Goal: Transaction & Acquisition: Purchase product/service

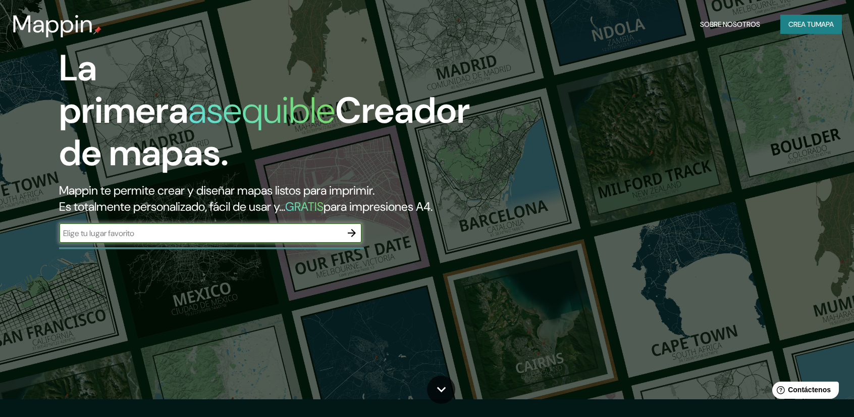
scroll to position [101, 0]
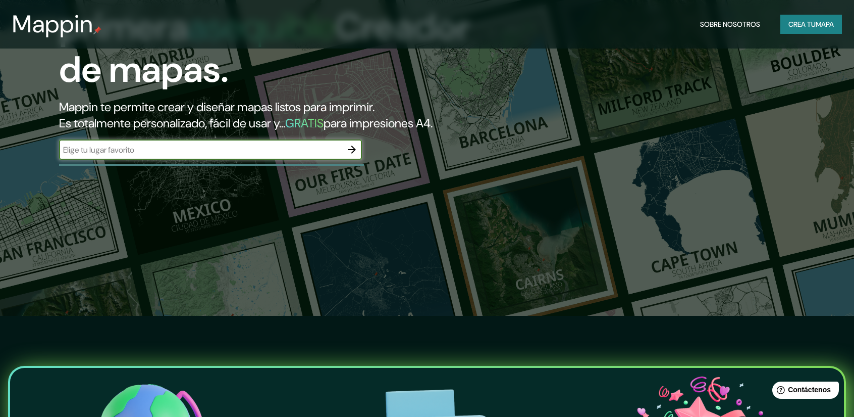
click at [790, 24] on font "Crea tu" at bounding box center [802, 24] width 27 height 9
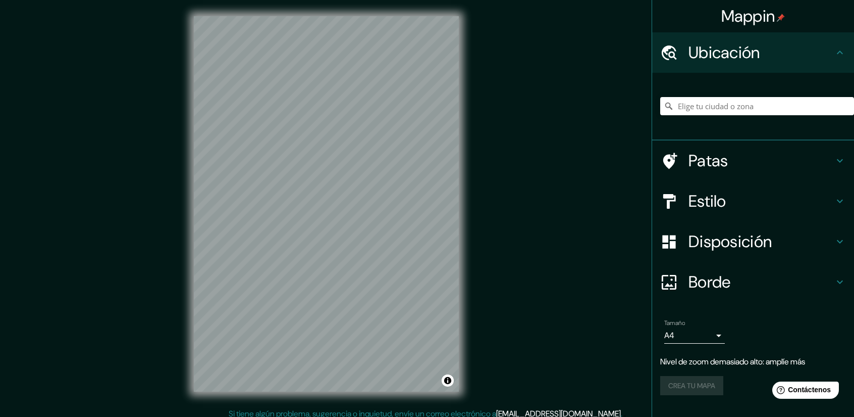
drag, startPoint x: 711, startPoint y: 95, endPoint x: 711, endPoint y: 101, distance: 6.1
click at [711, 96] on div at bounding box center [757, 106] width 194 height 50
click at [711, 105] on input "Elige tu ciudad o zona" at bounding box center [757, 106] width 194 height 18
click at [815, 291] on h4 "Borde" at bounding box center [761, 282] width 145 height 20
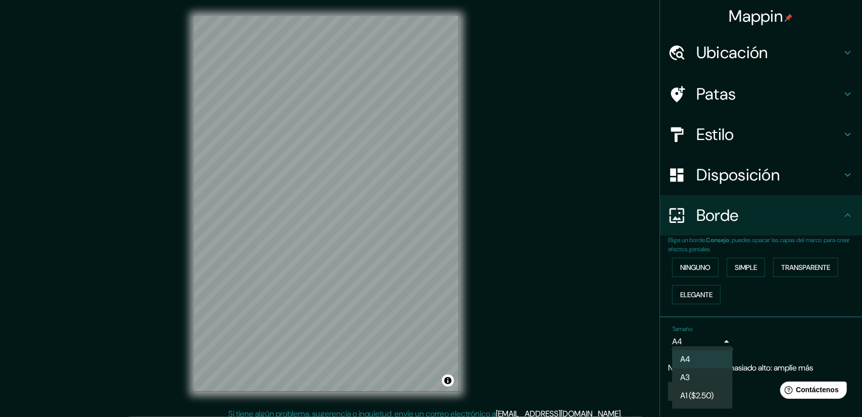
click at [716, 343] on body "Mappin Ubicación [GEOGRAPHIC_DATA] [GEOGRAPHIC_DATA] [GEOGRAPHIC_DATA] [GEOGRAP…" at bounding box center [431, 208] width 862 height 417
click at [718, 361] on li "A4" at bounding box center [702, 359] width 61 height 19
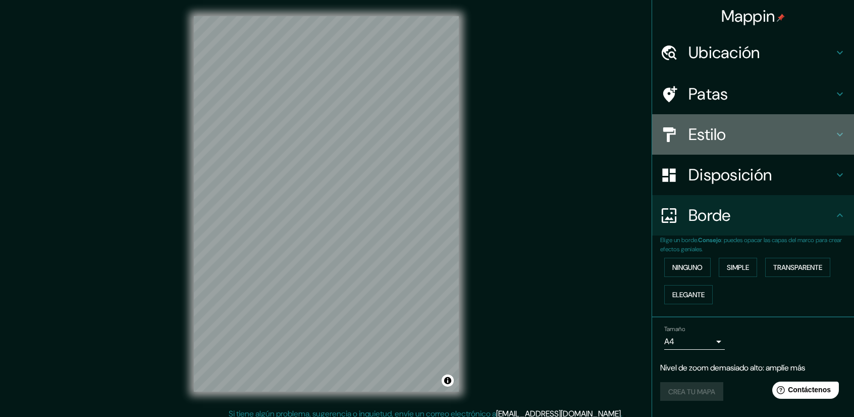
click at [729, 120] on div "Estilo" at bounding box center [753, 134] width 202 height 40
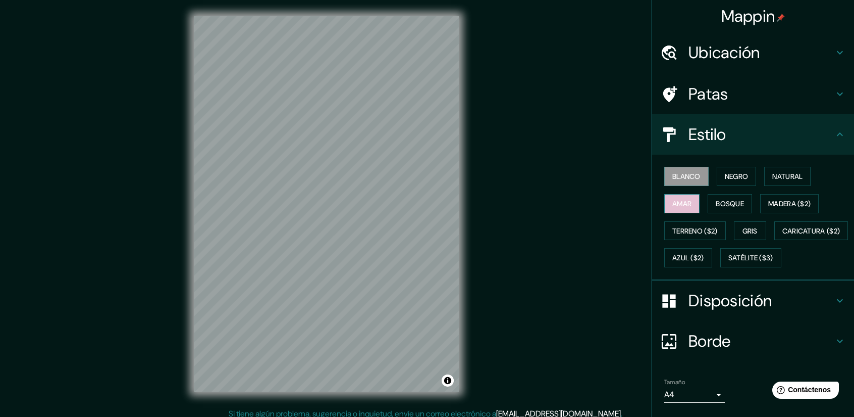
click at [685, 199] on font "Amar" at bounding box center [682, 203] width 19 height 9
click at [728, 180] on font "Negro" at bounding box center [737, 176] width 24 height 9
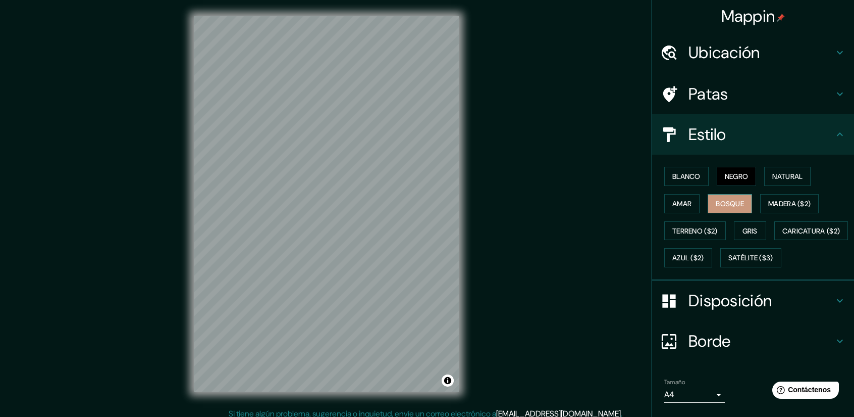
click at [729, 197] on font "Bosque" at bounding box center [730, 203] width 28 height 13
click at [780, 179] on font "Natural" at bounding box center [787, 176] width 30 height 9
click at [737, 203] on font "Bosque" at bounding box center [730, 203] width 28 height 9
click at [780, 212] on button "Madera ($2)" at bounding box center [789, 203] width 59 height 19
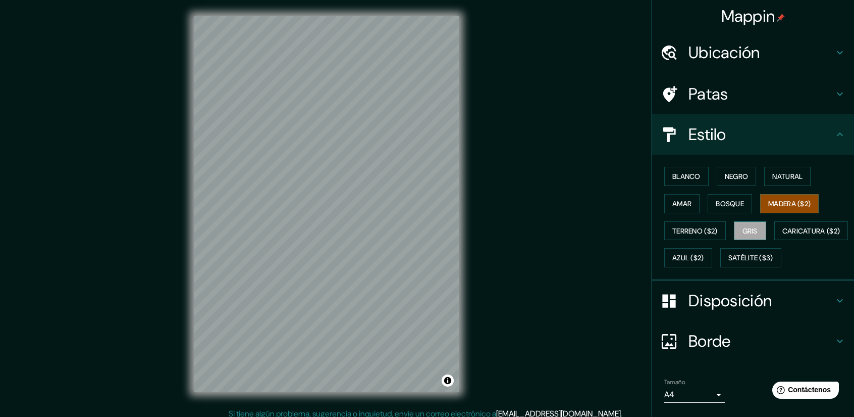
click at [743, 231] on font "Gris" at bounding box center [750, 230] width 15 height 9
click at [704, 230] on font "Terreno ($2)" at bounding box center [695, 230] width 45 height 9
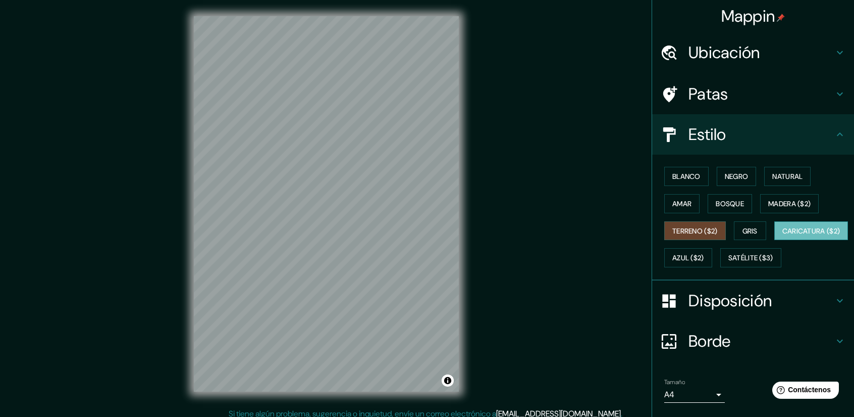
click at [783, 235] on font "Caricatura ($2)" at bounding box center [812, 230] width 58 height 9
click at [704, 262] on font "Azul ($2)" at bounding box center [689, 257] width 32 height 13
click at [774, 240] on button "Caricatura ($2)" at bounding box center [811, 230] width 74 height 19
click at [729, 263] on font "Satélite ($3)" at bounding box center [751, 257] width 45 height 9
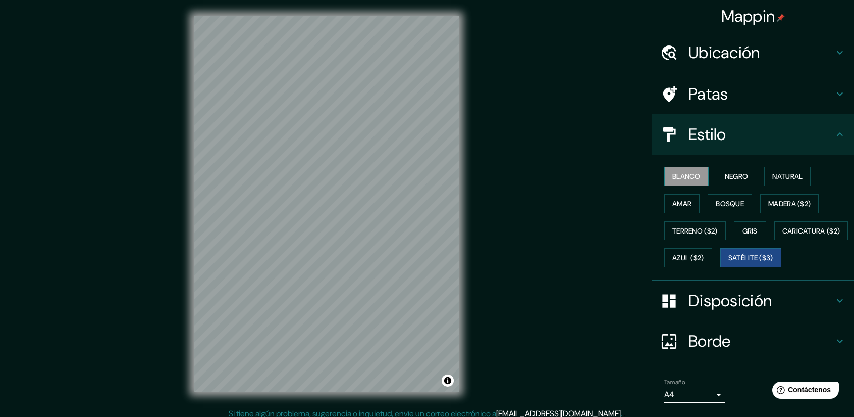
click at [690, 173] on font "Blanco" at bounding box center [687, 176] width 28 height 9
click at [738, 179] on font "Negro" at bounding box center [737, 176] width 24 height 9
click at [703, 170] on div "Blanco Negro Natural Amar Bosque Madera ($2) Terreno ($2) Gris Caricatura ($2) …" at bounding box center [757, 217] width 194 height 109
click at [697, 172] on button "Blanco" at bounding box center [686, 176] width 44 height 19
click at [736, 181] on font "Negro" at bounding box center [737, 176] width 24 height 13
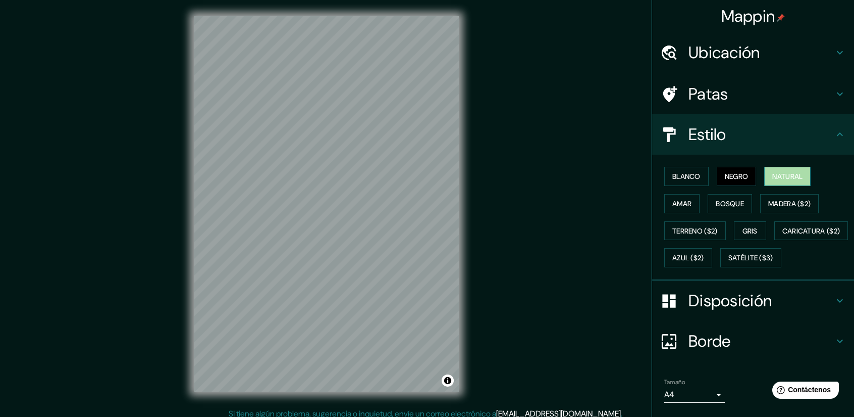
click at [780, 178] on font "Natural" at bounding box center [787, 176] width 30 height 9
click at [673, 204] on font "Amar" at bounding box center [682, 203] width 19 height 9
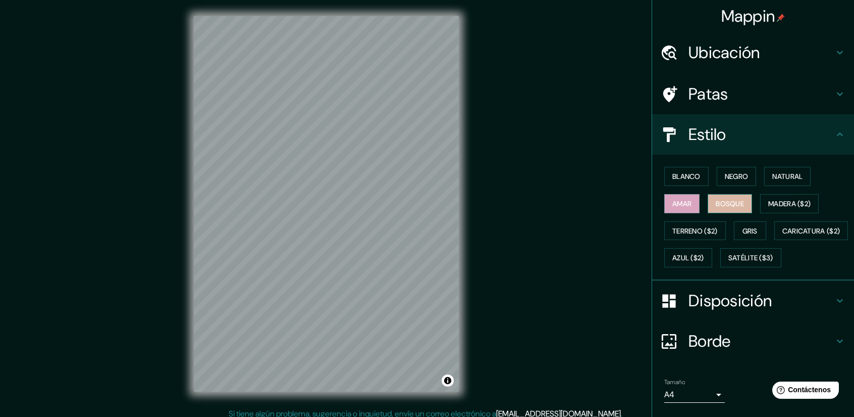
click at [733, 205] on font "Bosque" at bounding box center [730, 203] width 28 height 9
click at [698, 233] on font "Terreno ($2)" at bounding box center [695, 230] width 45 height 9
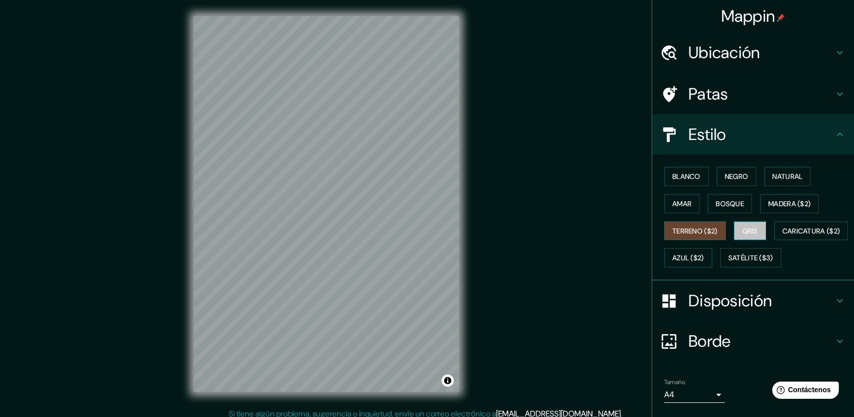
click at [751, 230] on font "Gris" at bounding box center [750, 230] width 15 height 9
click at [731, 202] on font "Bosque" at bounding box center [730, 203] width 28 height 9
click at [744, 229] on font "Gris" at bounding box center [750, 230] width 15 height 9
click at [717, 208] on font "Bosque" at bounding box center [730, 203] width 28 height 13
click at [748, 231] on font "Gris" at bounding box center [750, 230] width 15 height 9
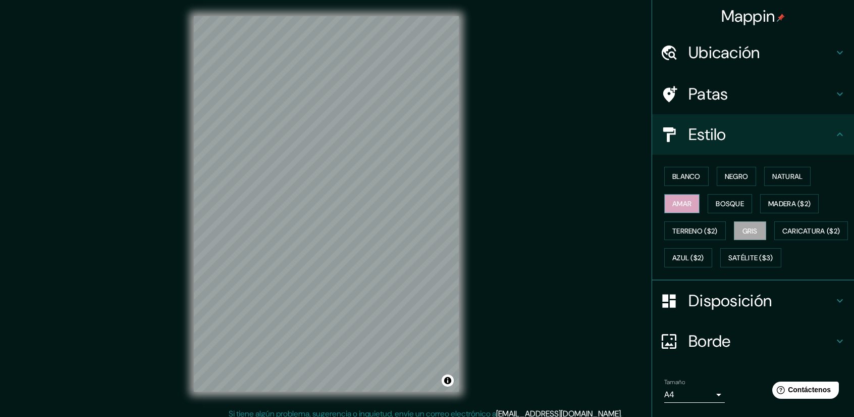
click at [687, 207] on button "Amar" at bounding box center [681, 203] width 35 height 19
click at [786, 178] on font "Natural" at bounding box center [787, 176] width 30 height 9
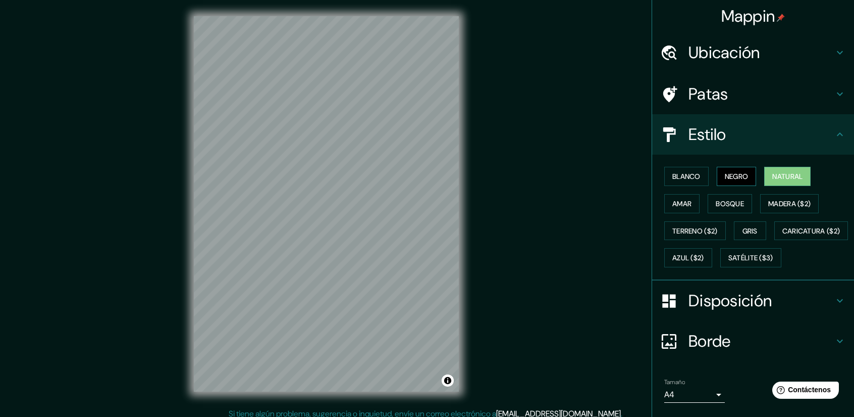
click at [736, 175] on font "Negro" at bounding box center [737, 176] width 24 height 9
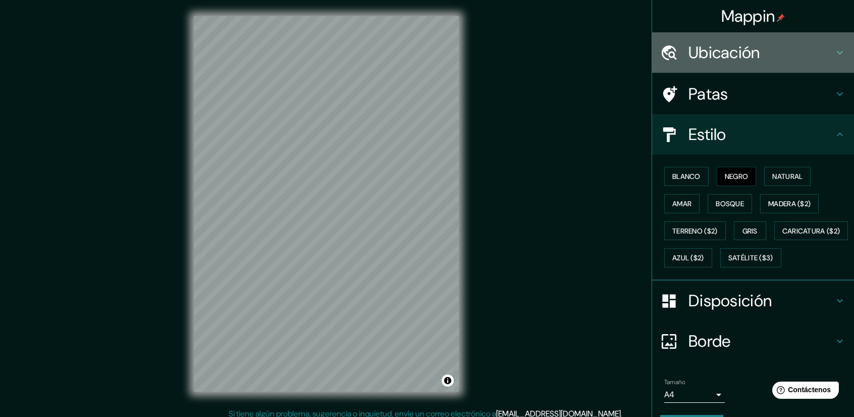
click at [735, 60] on font "Ubicación" at bounding box center [725, 52] width 72 height 21
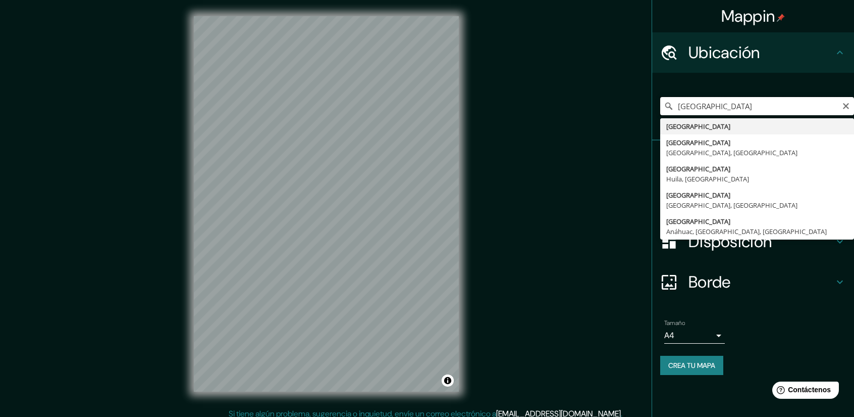
click at [728, 109] on input "[GEOGRAPHIC_DATA]" at bounding box center [757, 106] width 194 height 18
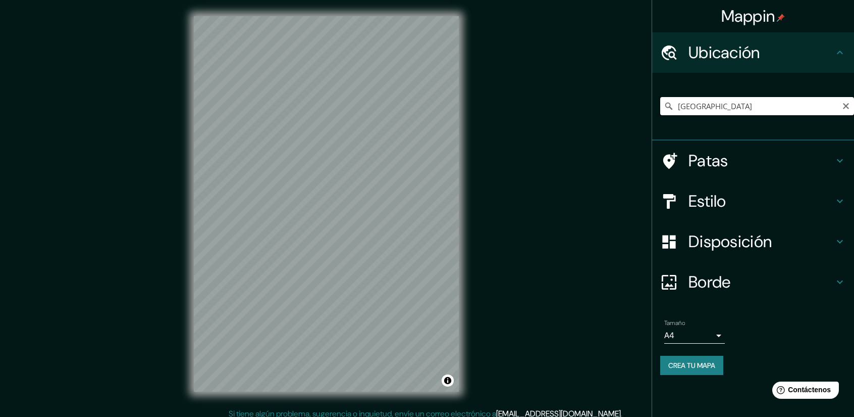
click at [737, 104] on input "[GEOGRAPHIC_DATA]" at bounding box center [757, 106] width 194 height 18
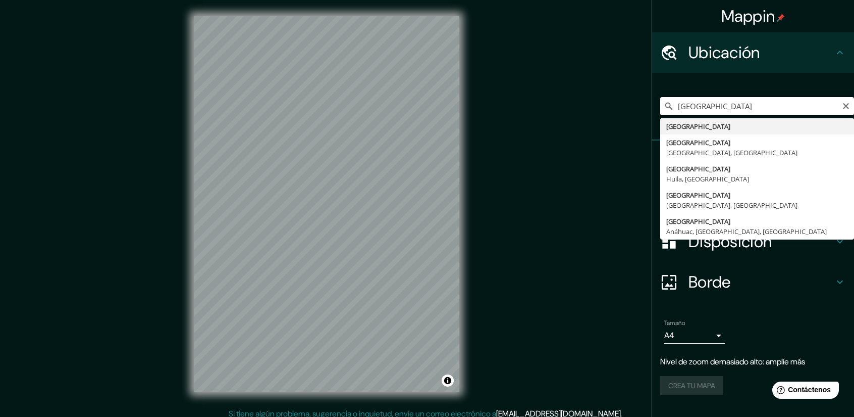
click at [729, 107] on input "[GEOGRAPHIC_DATA]" at bounding box center [757, 106] width 194 height 18
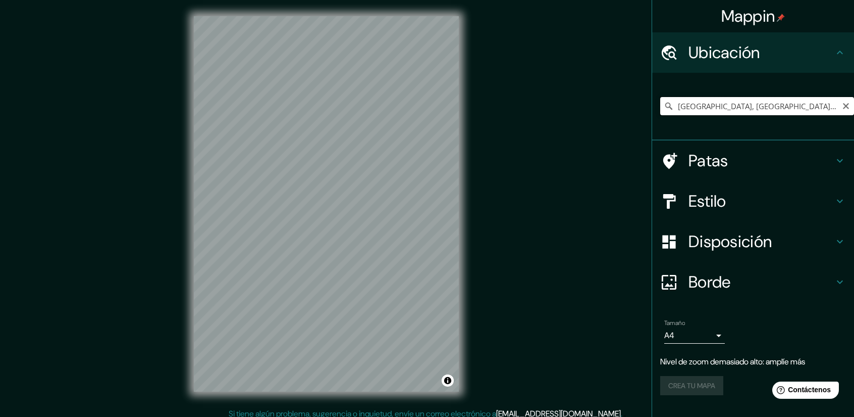
click at [718, 105] on input "[GEOGRAPHIC_DATA], [GEOGRAPHIC_DATA], [GEOGRAPHIC_DATA]" at bounding box center [757, 106] width 194 height 18
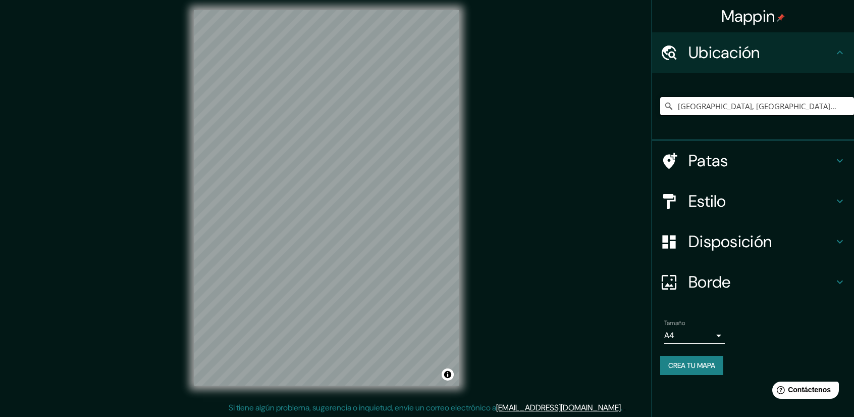
scroll to position [7, 0]
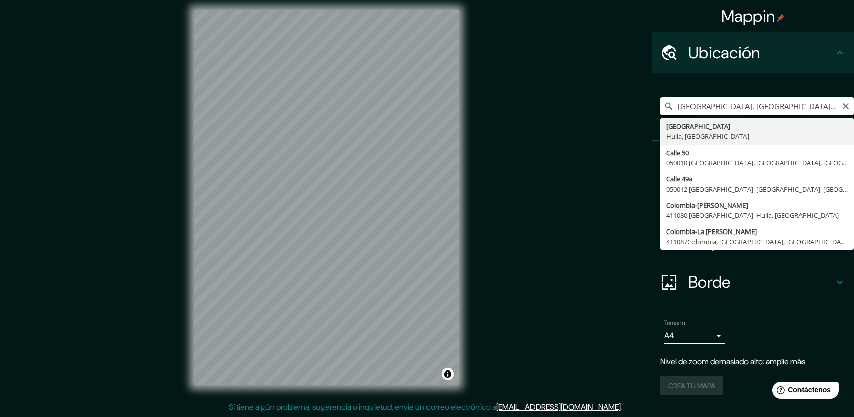
click at [733, 110] on input "[GEOGRAPHIC_DATA], [GEOGRAPHIC_DATA], [GEOGRAPHIC_DATA]" at bounding box center [757, 106] width 194 height 18
drag, startPoint x: 706, startPoint y: 108, endPoint x: 678, endPoint y: 110, distance: 28.3
click at [678, 110] on input "[GEOGRAPHIC_DATA], [GEOGRAPHIC_DATA], [GEOGRAPHIC_DATA]" at bounding box center [757, 106] width 194 height 18
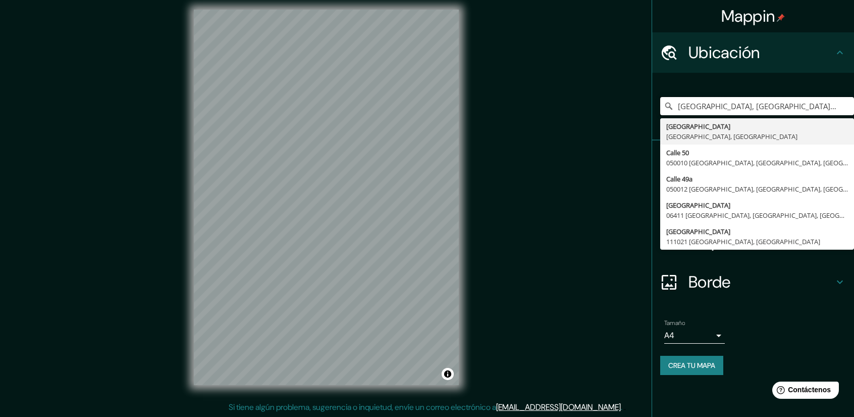
type input "[GEOGRAPHIC_DATA], [GEOGRAPHIC_DATA], [GEOGRAPHIC_DATA]"
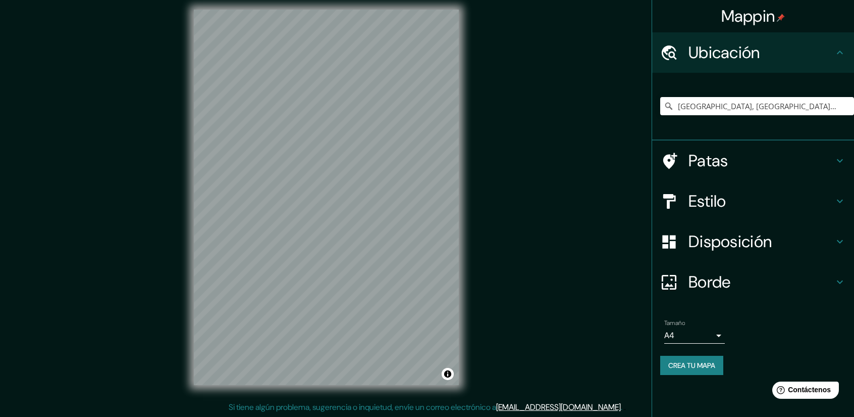
click at [746, 288] on h4 "Borde" at bounding box center [761, 282] width 145 height 20
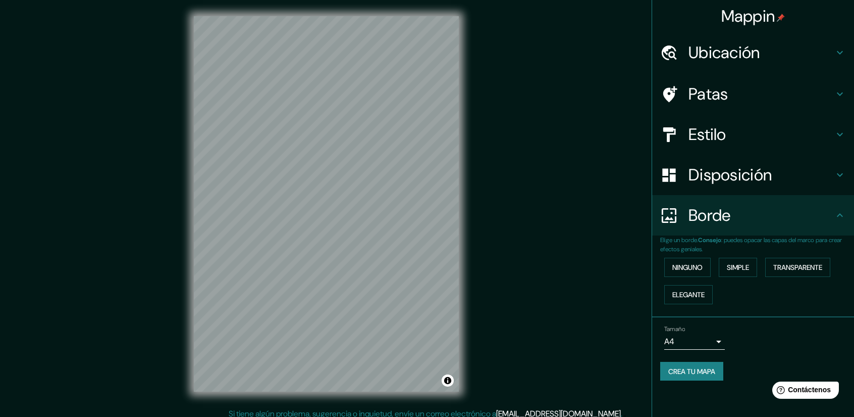
scroll to position [0, 0]
click at [724, 60] on font "Ubicación" at bounding box center [725, 52] width 72 height 21
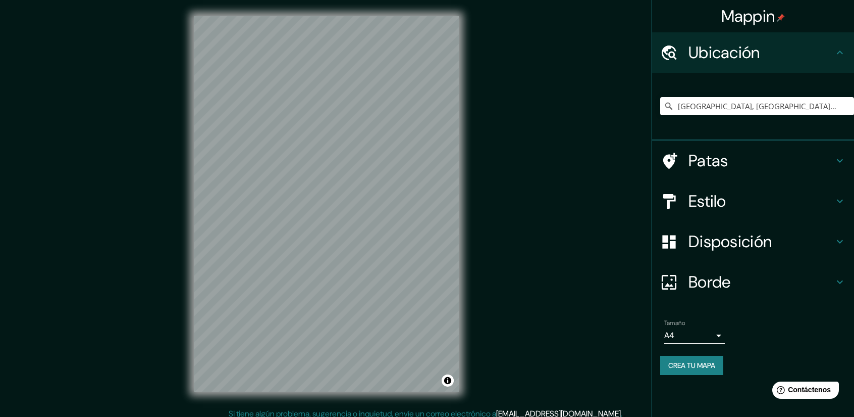
click at [741, 154] on h4 "Patas" at bounding box center [761, 160] width 145 height 20
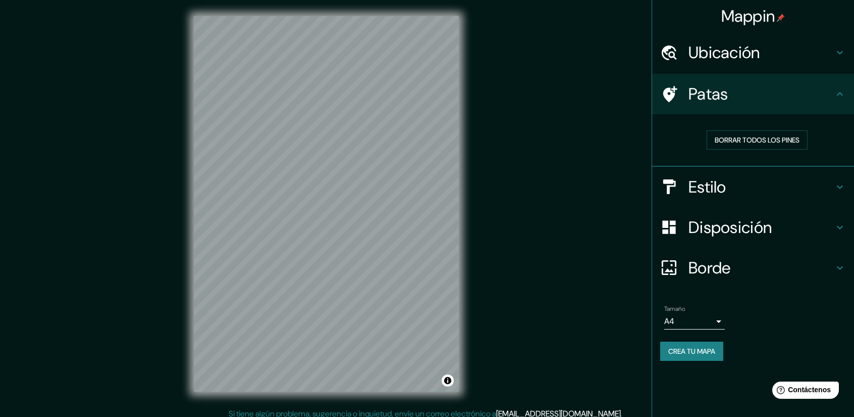
click at [754, 183] on h4 "Estilo" at bounding box center [761, 187] width 145 height 20
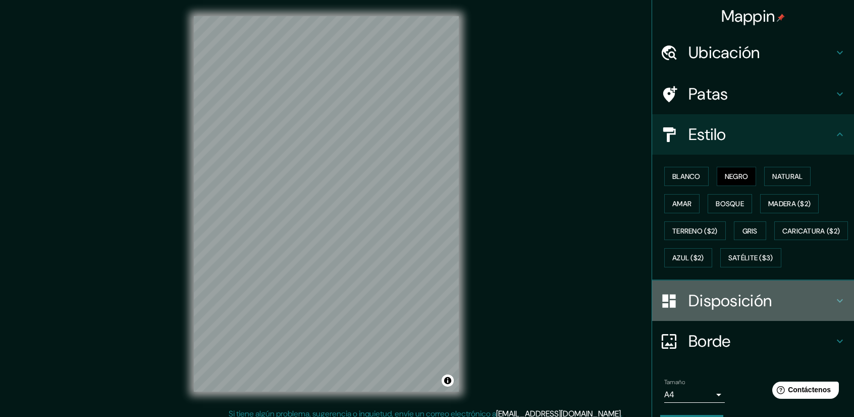
click at [732, 311] on font "Disposición" at bounding box center [730, 300] width 83 height 21
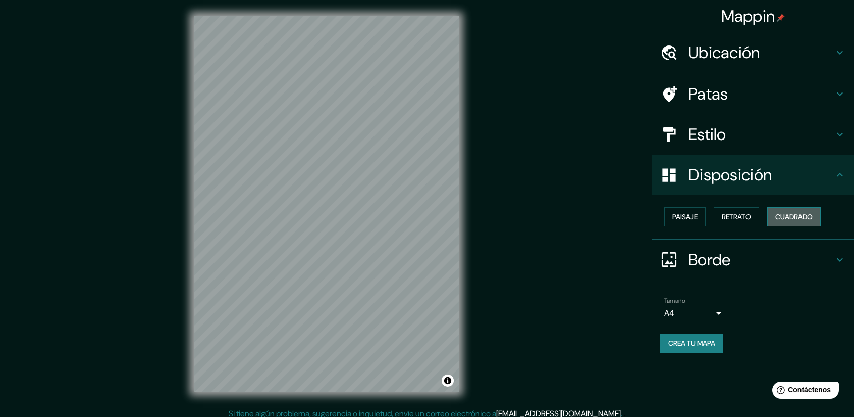
click at [818, 221] on button "Cuadrado" at bounding box center [794, 216] width 54 height 19
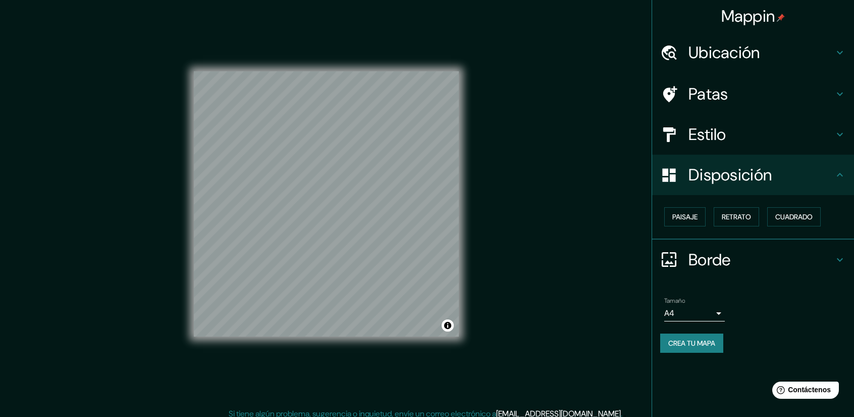
click at [534, 299] on div "Mappin Ubicación [GEOGRAPHIC_DATA], [GEOGRAPHIC_DATA], [GEOGRAPHIC_DATA] [GEOGR…" at bounding box center [427, 212] width 854 height 424
click at [558, 279] on div "Mappin Ubicación [GEOGRAPHIC_DATA], [GEOGRAPHIC_DATA], [GEOGRAPHIC_DATA] [GEOGR…" at bounding box center [427, 212] width 854 height 424
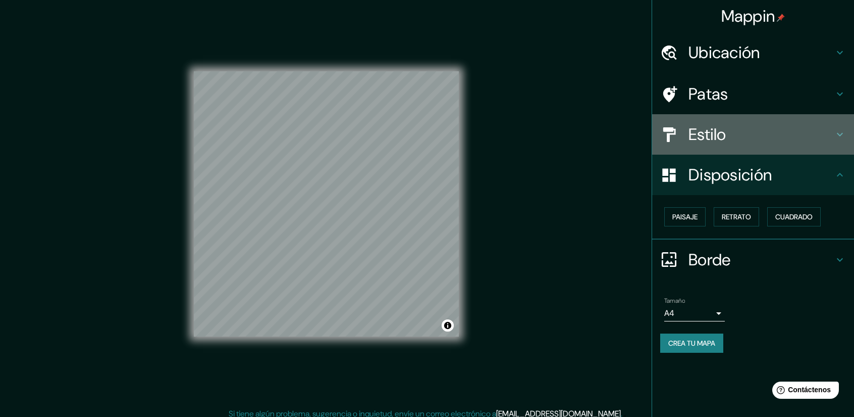
click at [737, 140] on h4 "Estilo" at bounding box center [761, 134] width 145 height 20
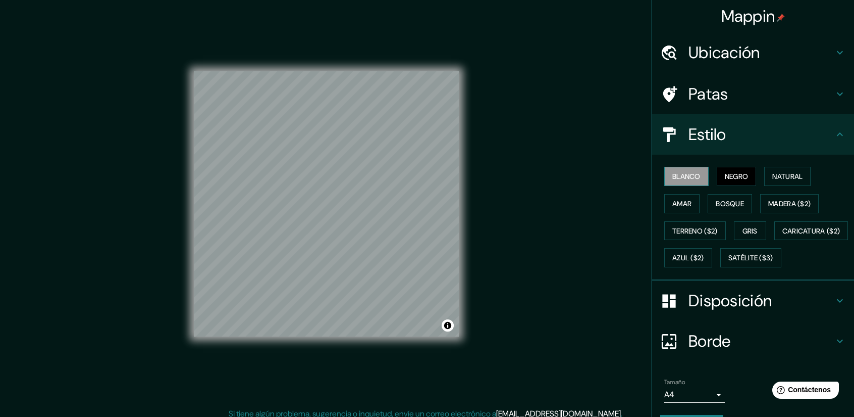
click at [674, 176] on font "Blanco" at bounding box center [687, 176] width 28 height 9
click at [797, 177] on font "Natural" at bounding box center [787, 176] width 30 height 9
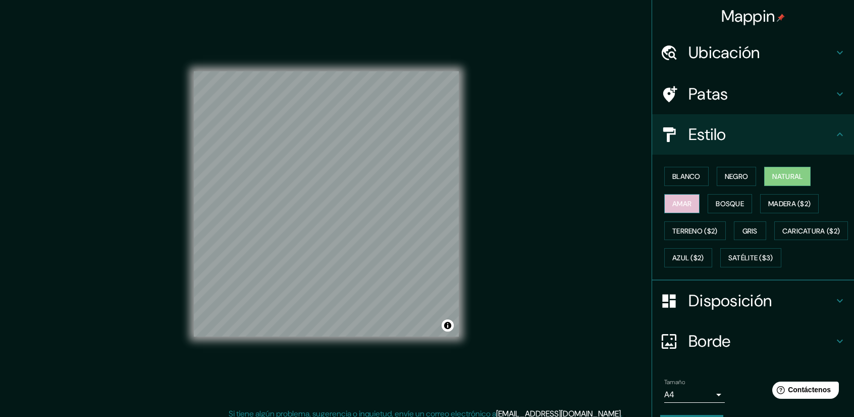
click at [676, 204] on font "Amar" at bounding box center [682, 203] width 19 height 9
click at [725, 203] on font "Bosque" at bounding box center [730, 203] width 28 height 9
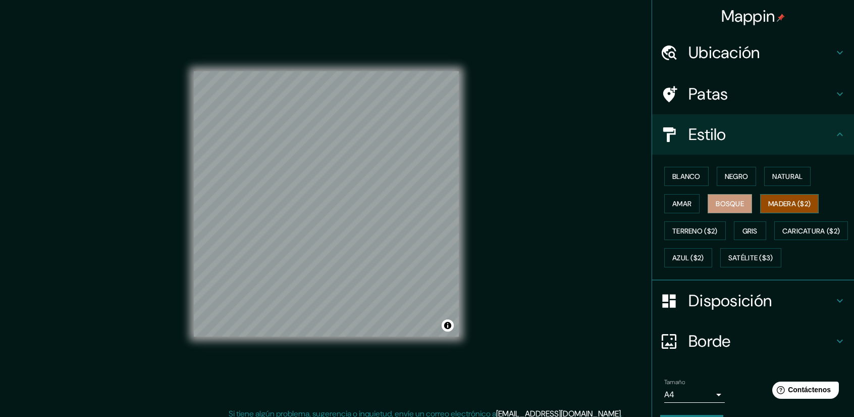
click at [777, 204] on font "Madera ($2)" at bounding box center [789, 203] width 42 height 9
click at [693, 227] on font "Terreno ($2)" at bounding box center [695, 230] width 45 height 9
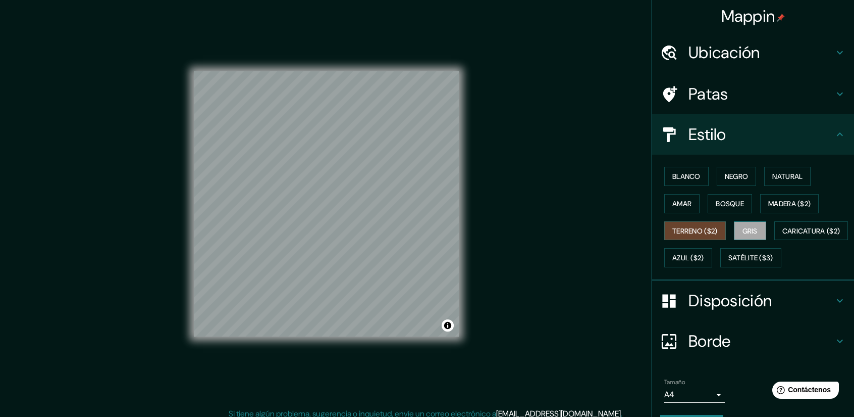
click at [748, 226] on font "Gris" at bounding box center [750, 230] width 15 height 9
click at [783, 235] on font "Caricatura ($2)" at bounding box center [812, 230] width 58 height 9
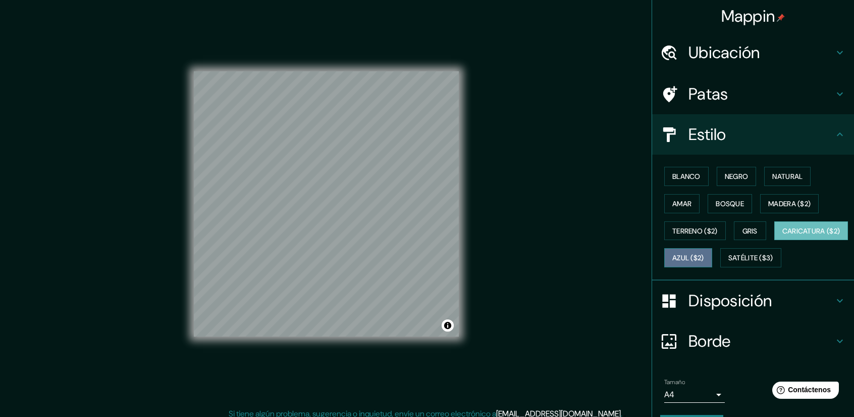
click at [704, 259] on font "Azul ($2)" at bounding box center [689, 257] width 32 height 9
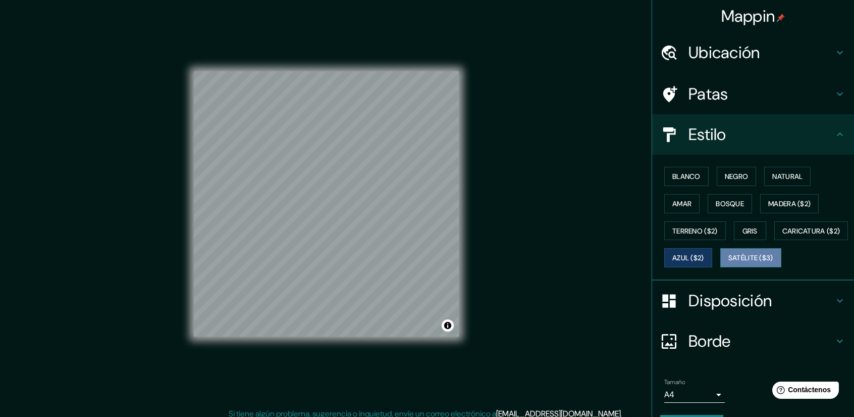
click at [729, 264] on font "Satélite ($3)" at bounding box center [751, 257] width 45 height 13
click at [704, 260] on font "Azul ($2)" at bounding box center [689, 257] width 32 height 9
click at [687, 266] on div "Blanco Negro Natural Amar Bosque Madera ($2) Terreno ($2) Gris Caricatura ($2) …" at bounding box center [757, 217] width 194 height 109
click at [783, 235] on font "Caricatura ($2)" at bounding box center [812, 230] width 58 height 9
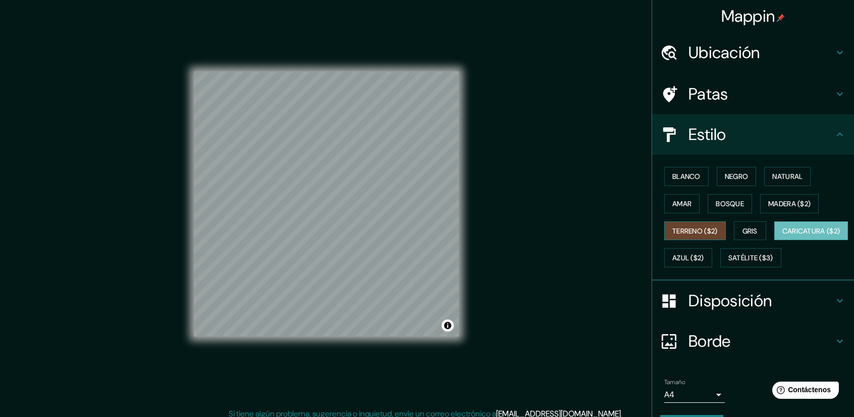
click at [688, 236] on button "Terreno ($2)" at bounding box center [695, 230] width 62 height 19
click at [743, 228] on font "Gris" at bounding box center [750, 230] width 15 height 9
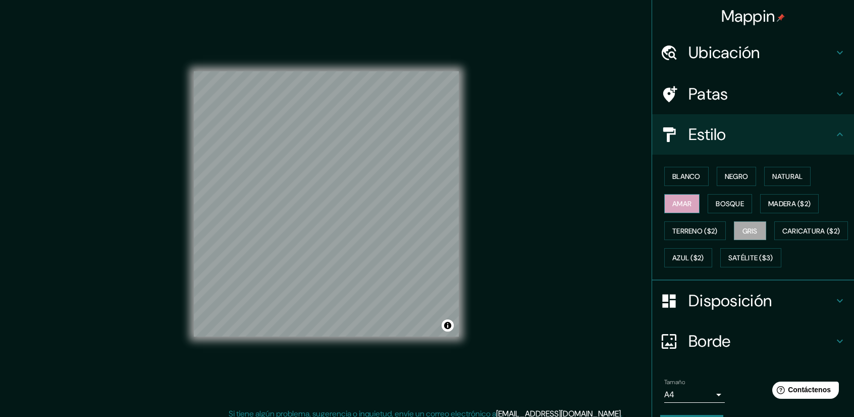
click at [677, 200] on font "Amar" at bounding box center [682, 203] width 19 height 9
click at [716, 203] on font "Bosque" at bounding box center [730, 203] width 28 height 9
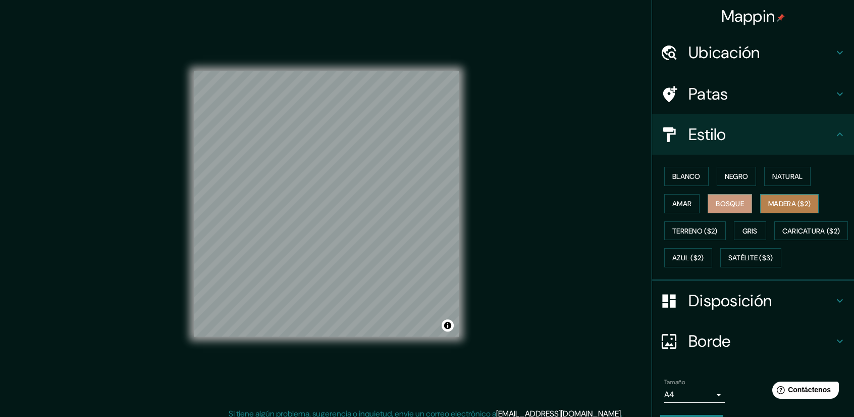
click at [805, 202] on font "Madera ($2)" at bounding box center [789, 203] width 42 height 9
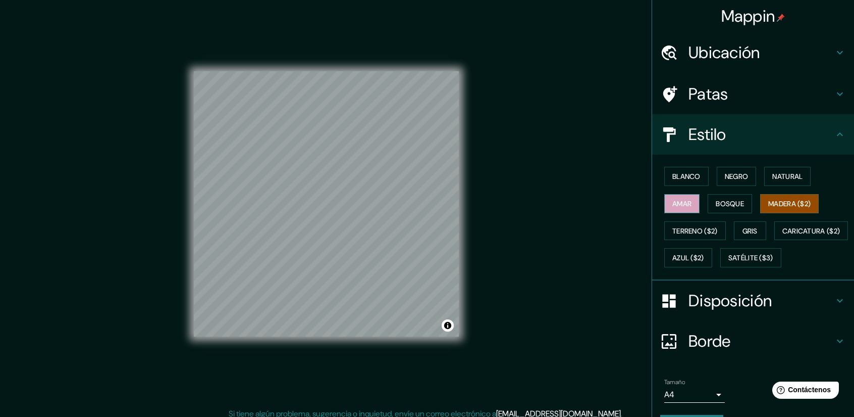
click at [690, 204] on button "Amar" at bounding box center [681, 203] width 35 height 19
click at [682, 179] on font "Blanco" at bounding box center [687, 176] width 28 height 9
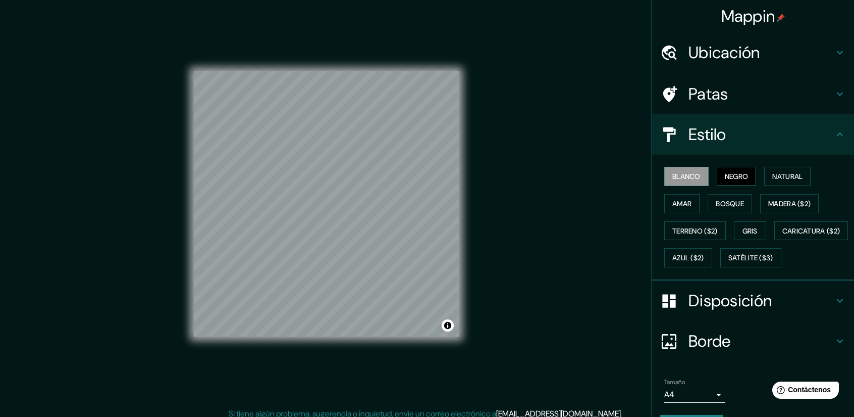
click at [744, 176] on button "Negro" at bounding box center [737, 176] width 40 height 19
click at [785, 177] on font "Natural" at bounding box center [787, 176] width 30 height 9
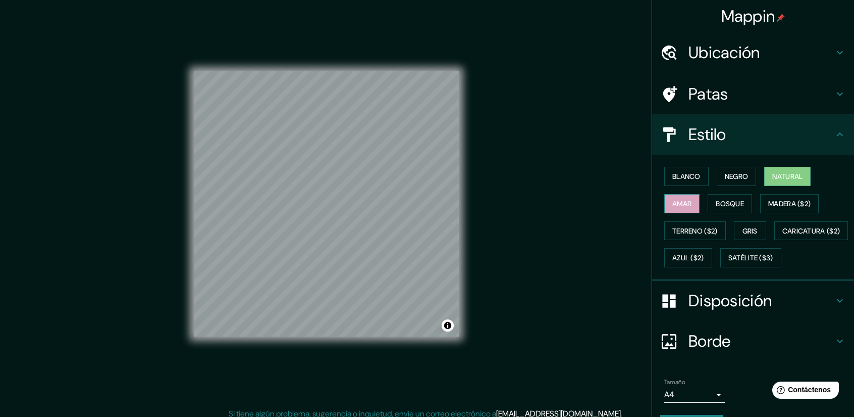
click at [679, 201] on font "Amar" at bounding box center [682, 203] width 19 height 9
click at [675, 205] on font "Amar" at bounding box center [682, 203] width 19 height 9
drag, startPoint x: 675, startPoint y: 205, endPoint x: 560, endPoint y: 112, distance: 147.8
click at [560, 112] on div "Mappin Ubicación [GEOGRAPHIC_DATA], [GEOGRAPHIC_DATA], [GEOGRAPHIC_DATA] [GEOGR…" at bounding box center [427, 212] width 854 height 424
